Goal: Task Accomplishment & Management: Use online tool/utility

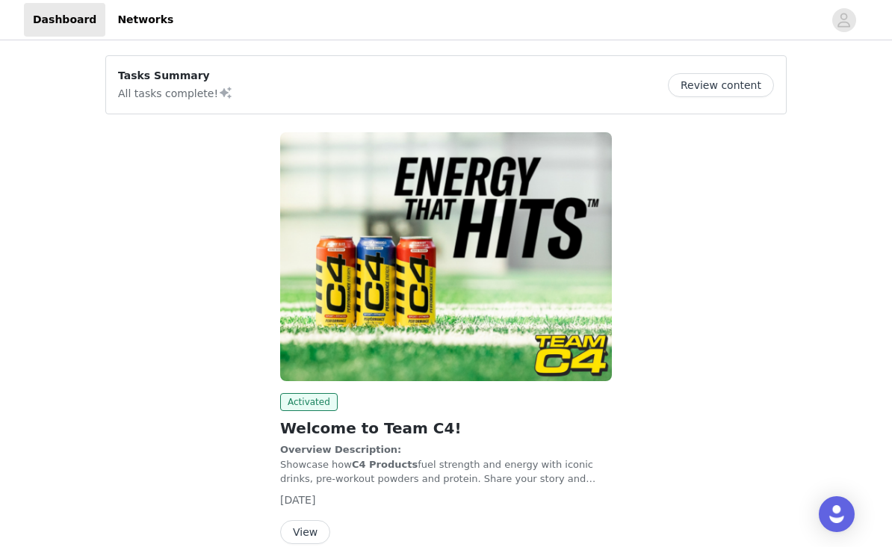
scroll to position [27, 0]
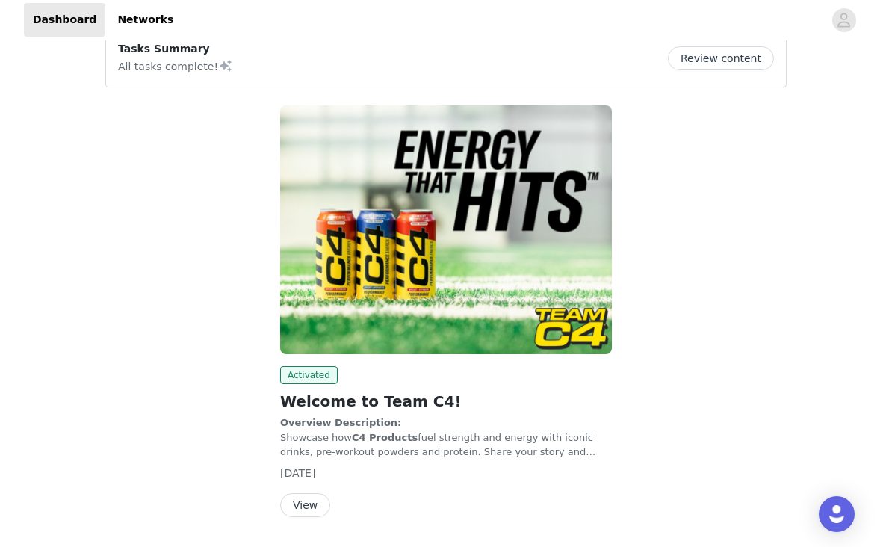
click at [305, 507] on button "View" at bounding box center [305, 505] width 50 height 24
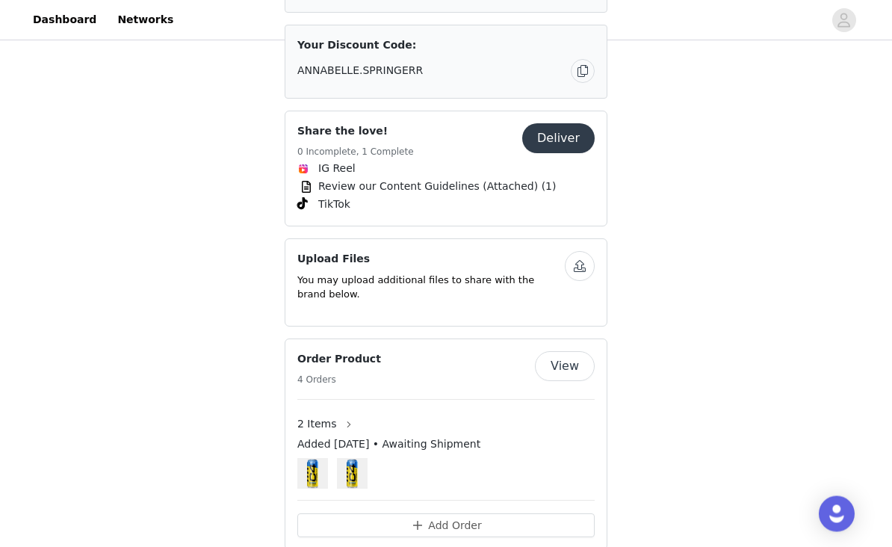
scroll to position [725, 0]
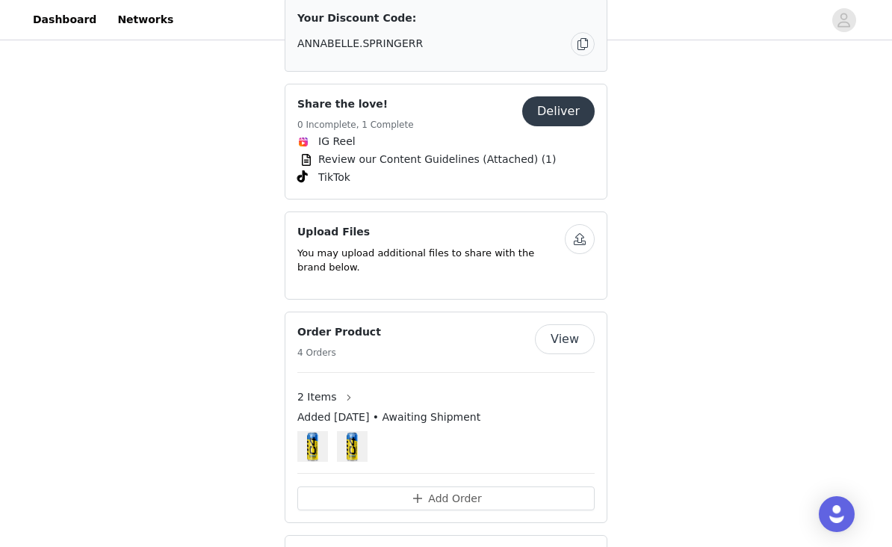
click at [557, 324] on button "View" at bounding box center [565, 339] width 60 height 30
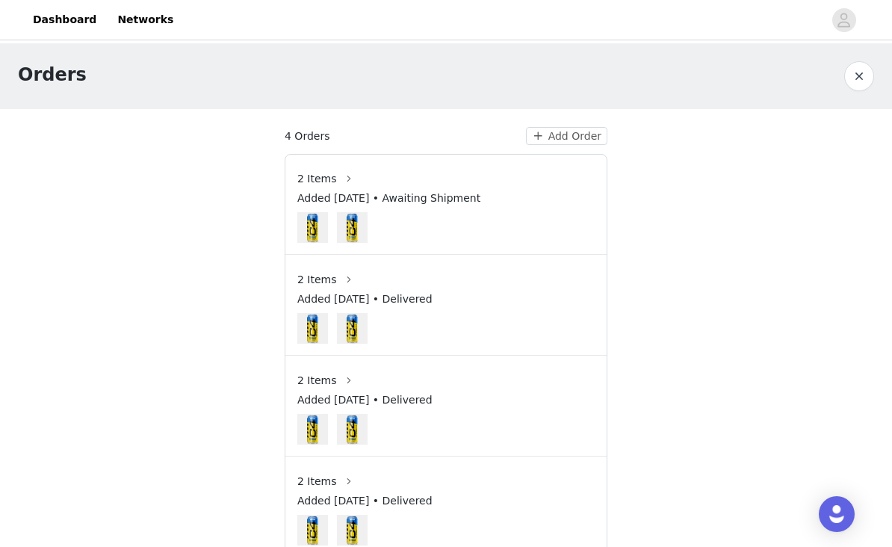
scroll to position [29, 0]
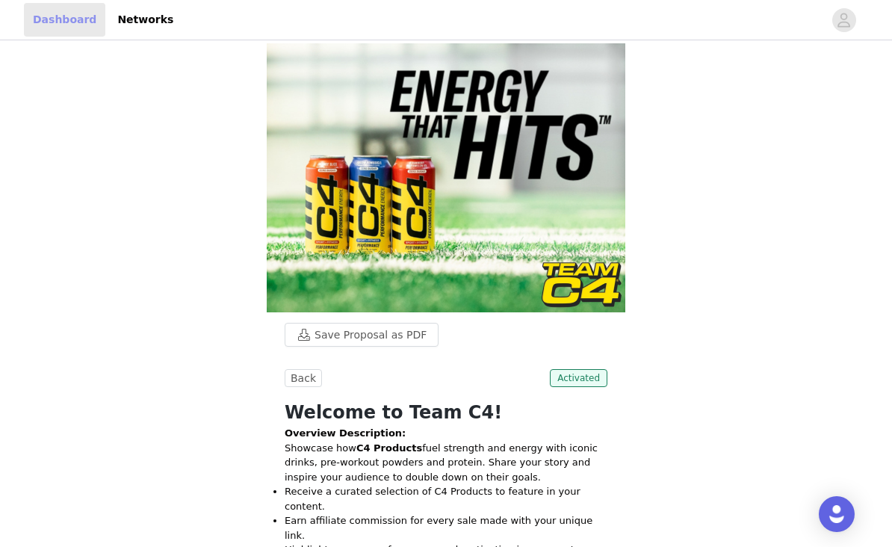
click at [66, 28] on link "Dashboard" at bounding box center [64, 20] width 81 height 34
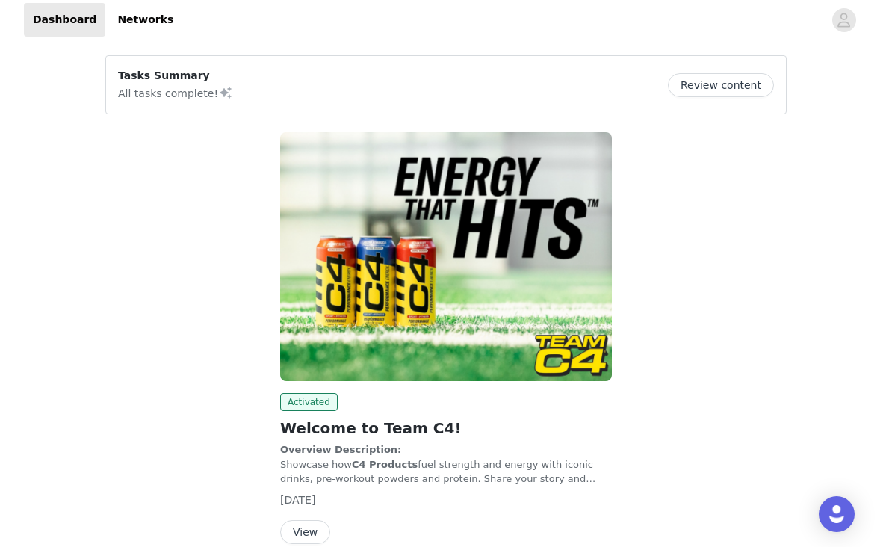
click at [730, 89] on button "Review content" at bounding box center [721, 85] width 106 height 24
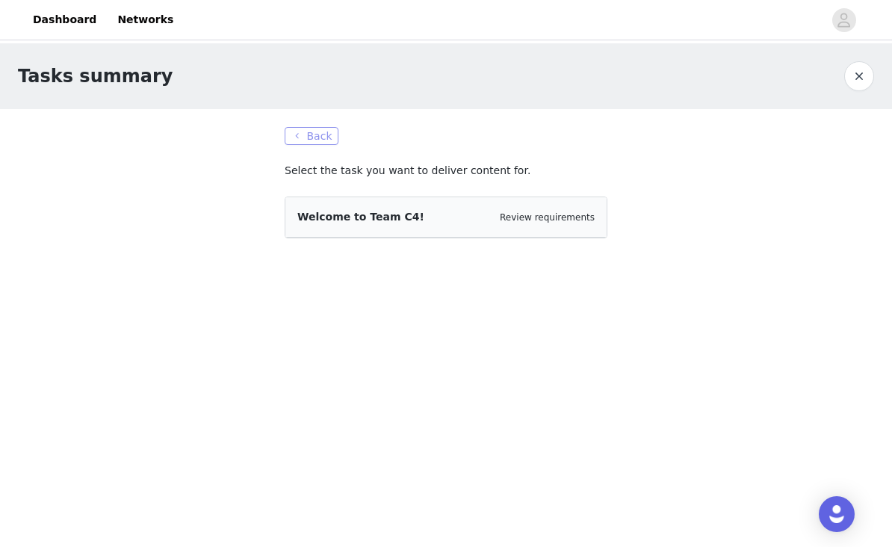
click at [317, 141] on button "Back" at bounding box center [312, 136] width 54 height 18
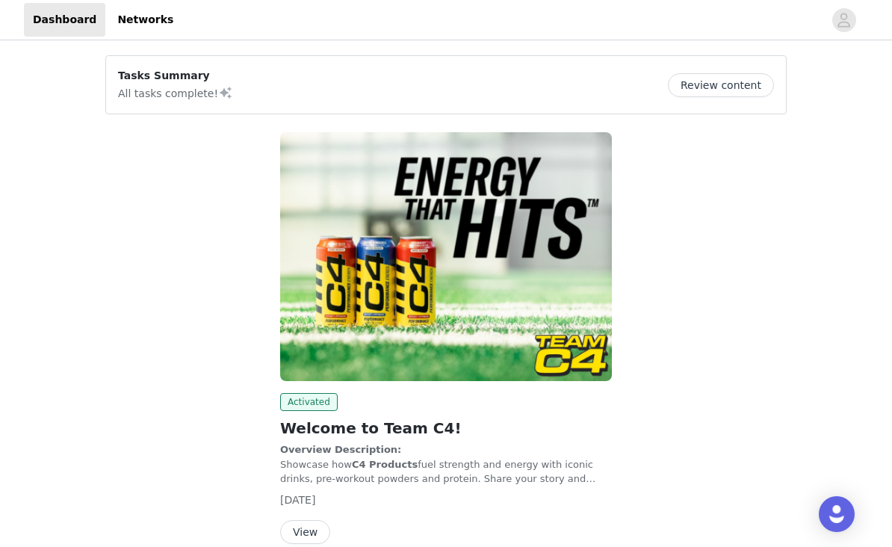
click at [743, 92] on button "Review content" at bounding box center [721, 85] width 106 height 24
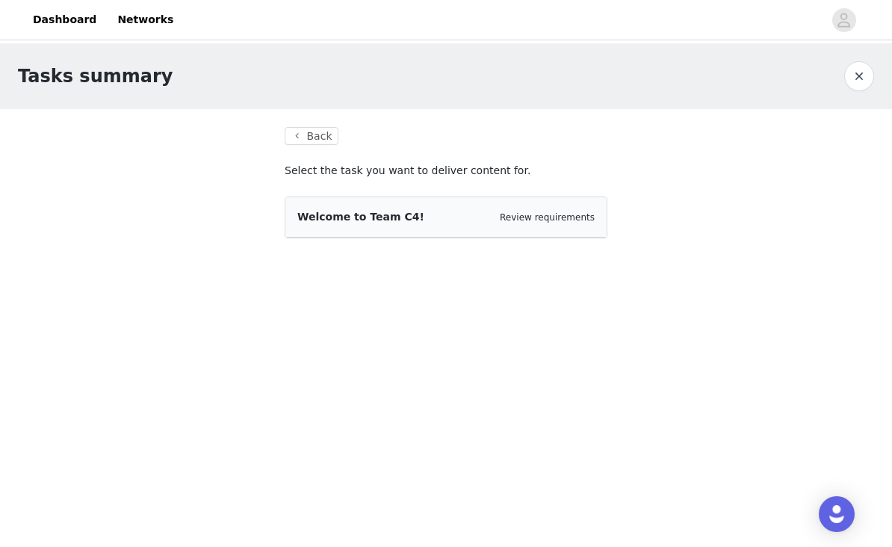
click at [542, 223] on div "Review requirements" at bounding box center [547, 217] width 95 height 15
click at [538, 224] on div "Welcome to Team C4! Review requirements" at bounding box center [445, 217] width 297 height 16
click at [309, 136] on button "Back" at bounding box center [312, 136] width 54 height 18
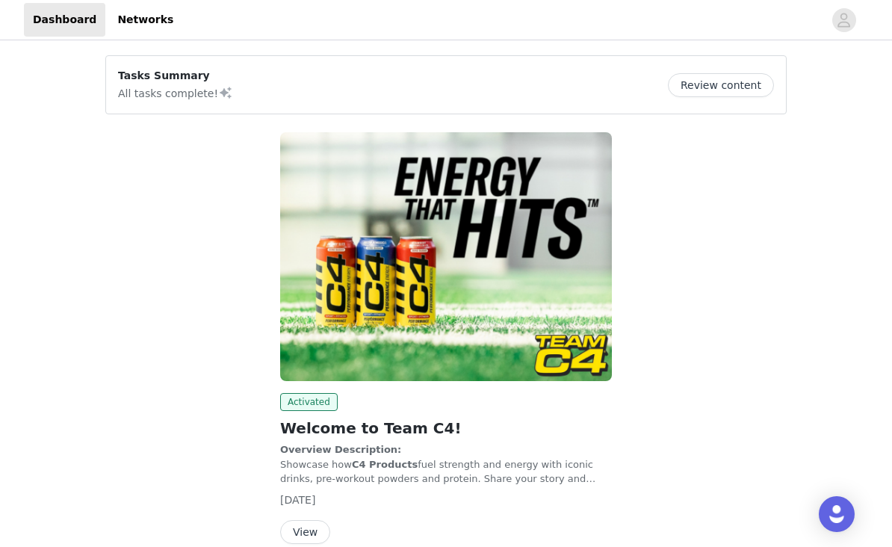
scroll to position [27, 0]
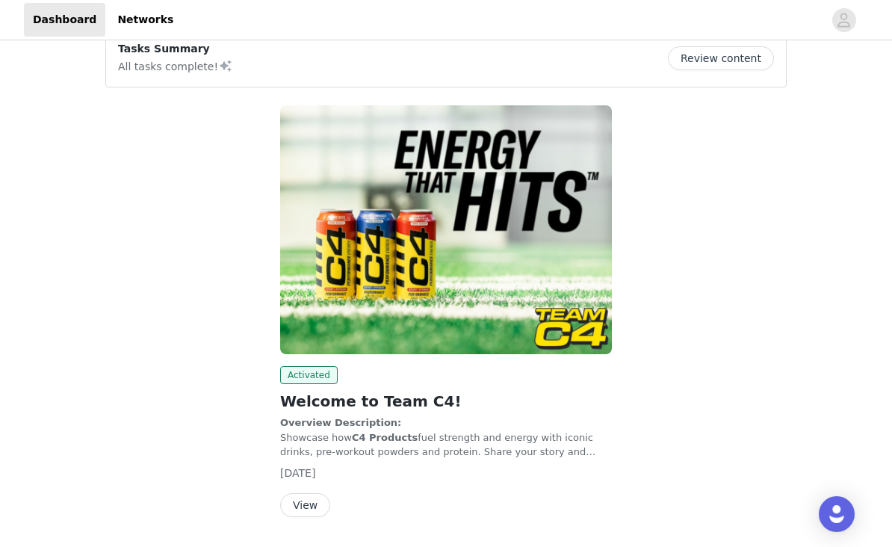
click at [308, 506] on button "View" at bounding box center [305, 505] width 50 height 24
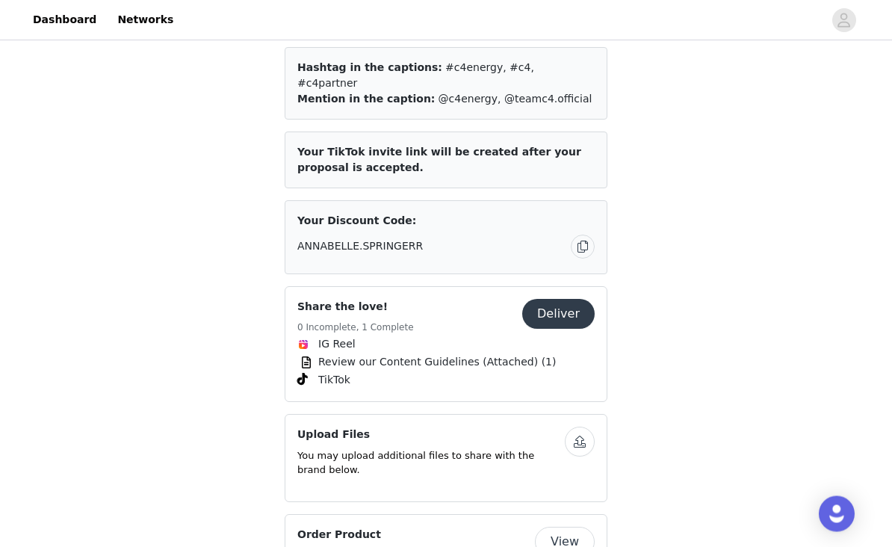
scroll to position [543, 0]
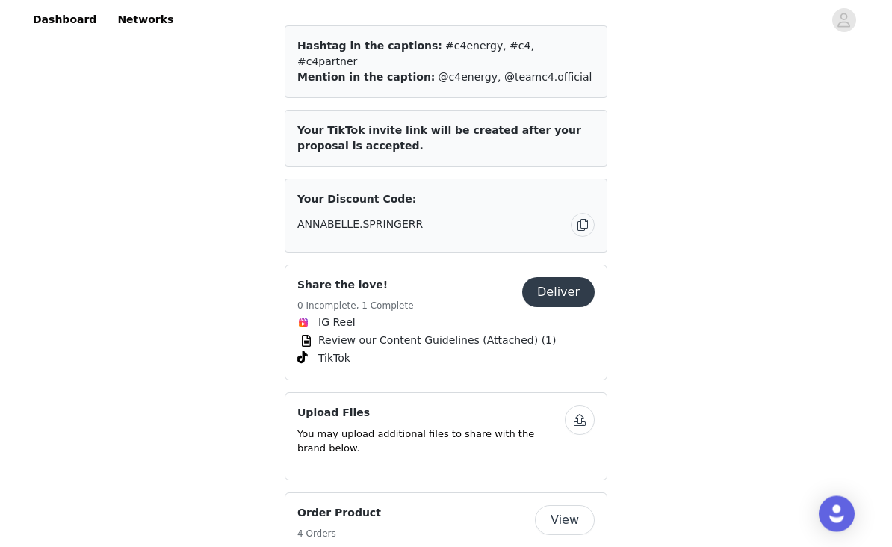
click at [560, 278] on button "Deliver" at bounding box center [558, 293] width 72 height 30
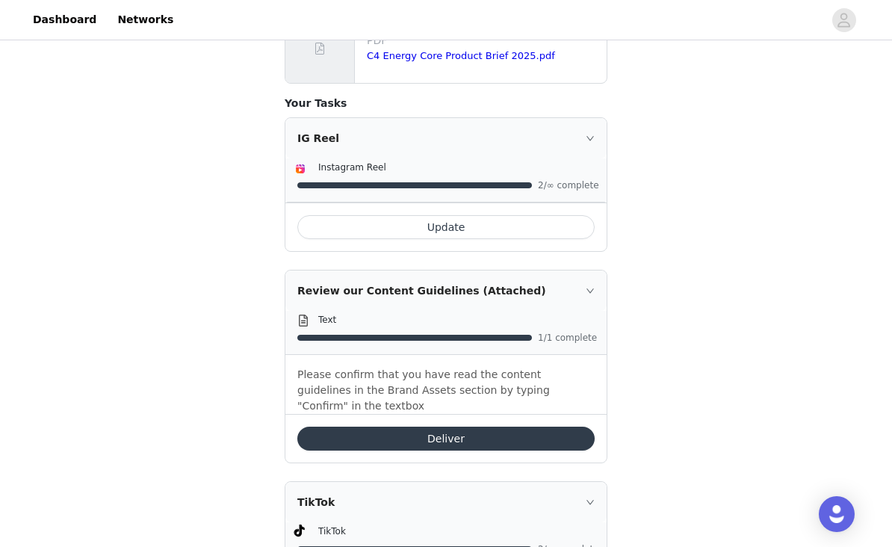
scroll to position [542, 0]
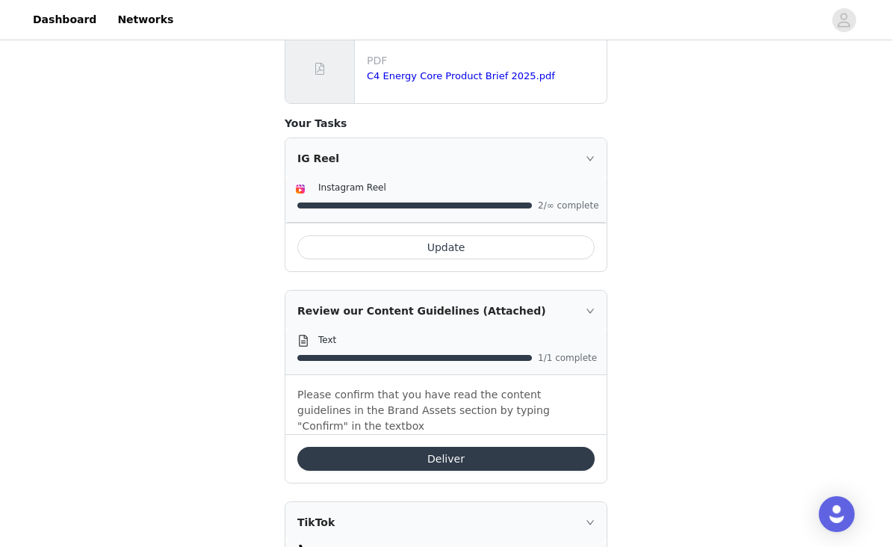
click at [468, 237] on button "Update" at bounding box center [445, 247] width 297 height 24
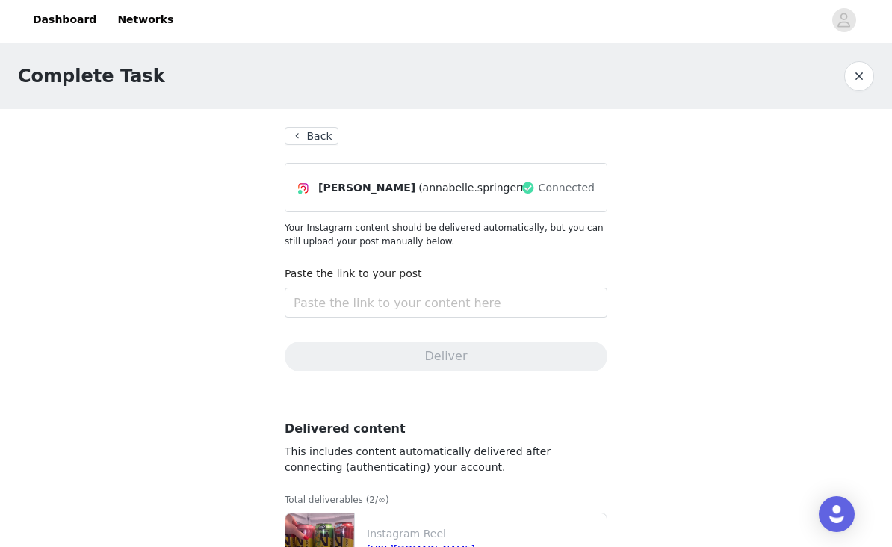
click at [309, 136] on button "Back" at bounding box center [312, 136] width 54 height 18
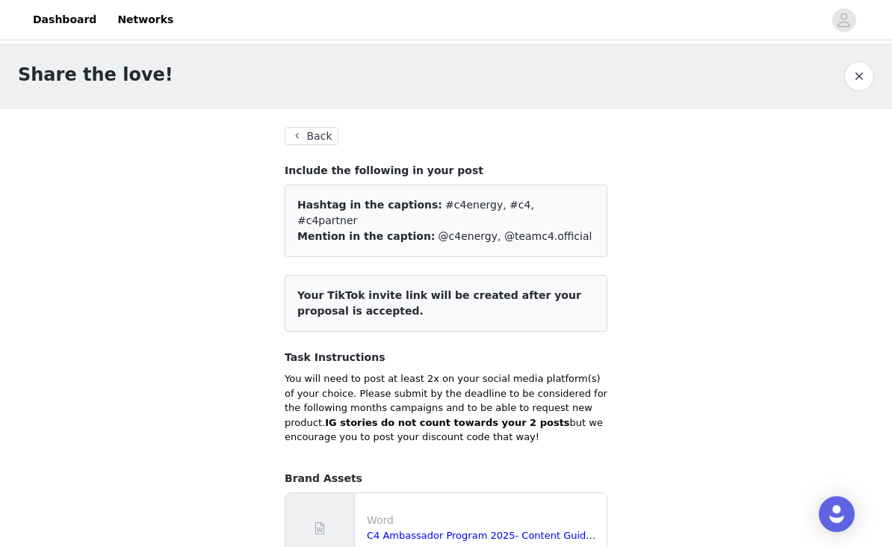
click at [302, 136] on button "Back" at bounding box center [312, 136] width 54 height 18
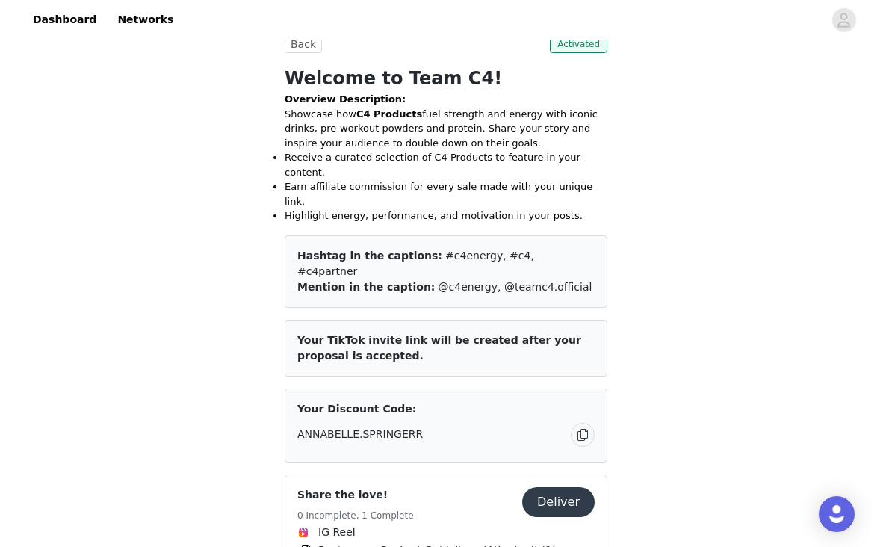
scroll to position [332, 0]
